Goal: Transaction & Acquisition: Purchase product/service

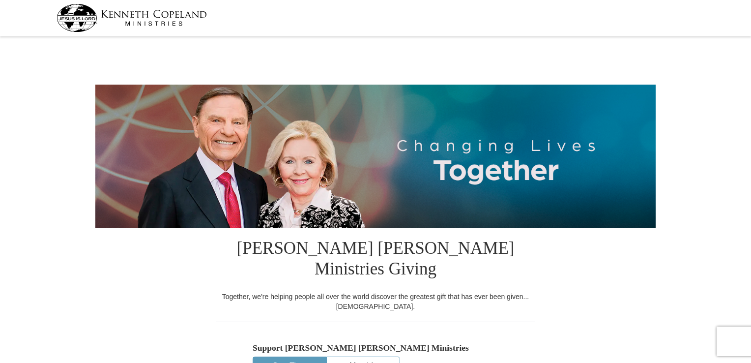
select select "AZ"
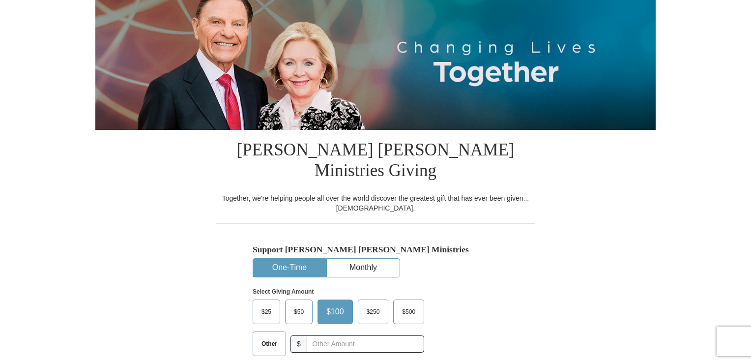
click at [267, 336] on span "Other" at bounding box center [269, 343] width 26 height 15
click at [0, 0] on input "Other" at bounding box center [0, 0] width 0 height 0
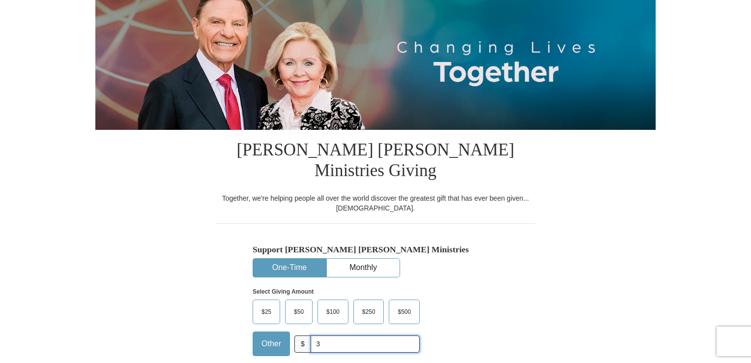
type input "350."
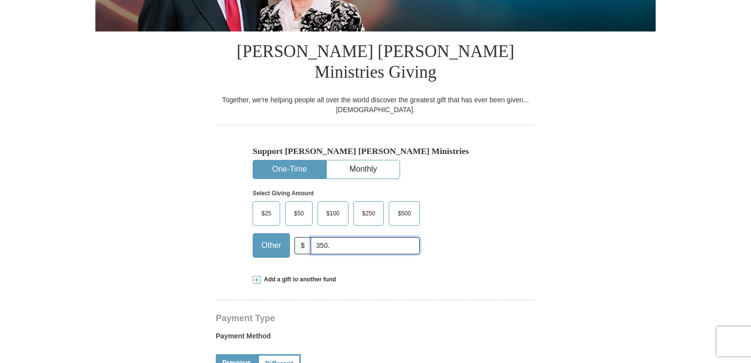
scroll to position [246, 0]
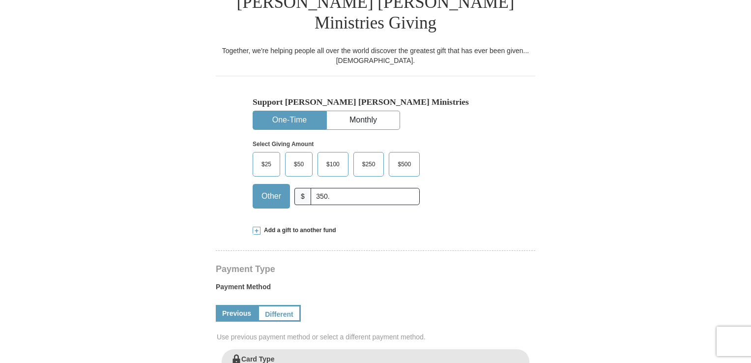
click at [192, 248] on form "[PERSON_NAME] [PERSON_NAME] Ministries Giving Together, we're helping people al…" at bounding box center [375, 336] width 560 height 1085
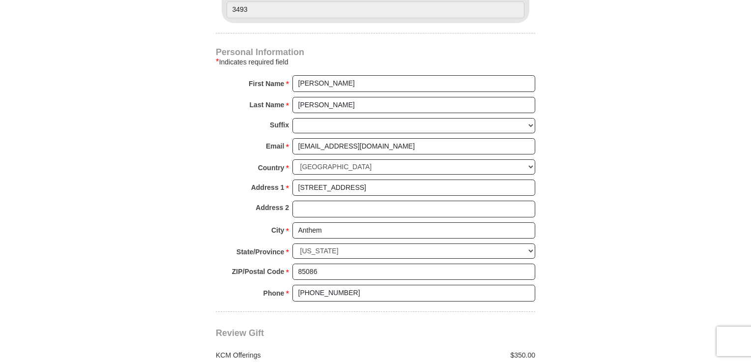
scroll to position [737, 0]
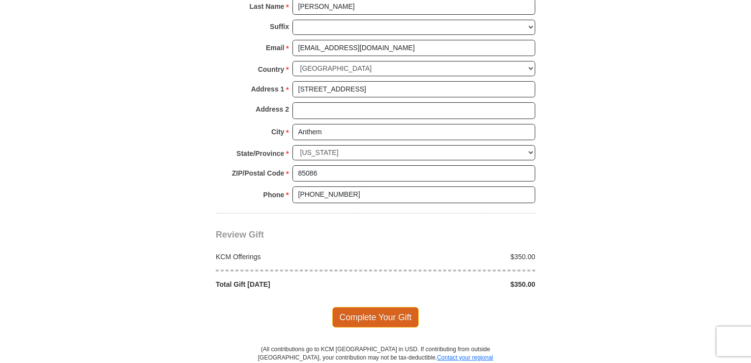
click at [370, 307] on span "Complete Your Gift" at bounding box center [375, 317] width 87 height 21
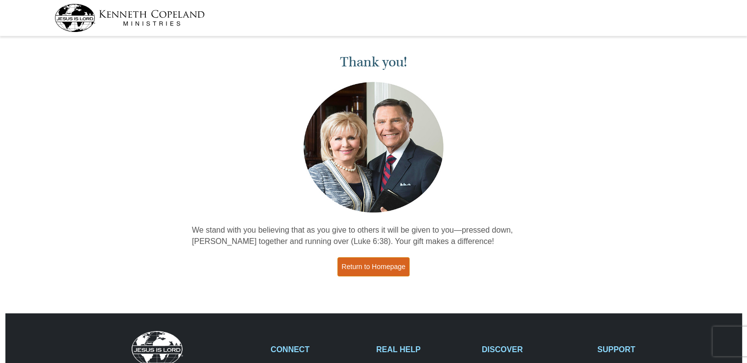
click at [368, 268] on link "Return to Homepage" at bounding box center [374, 266] width 73 height 19
